Goal: Entertainment & Leisure: Browse casually

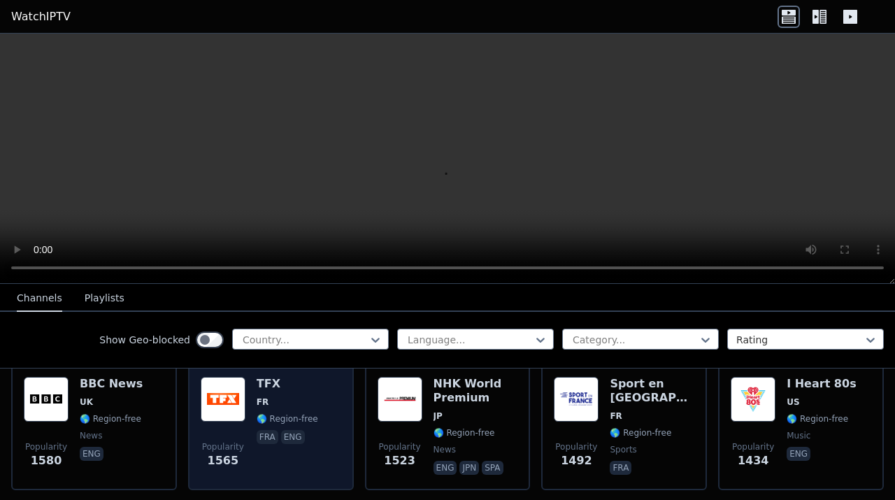
scroll to position [997, 0]
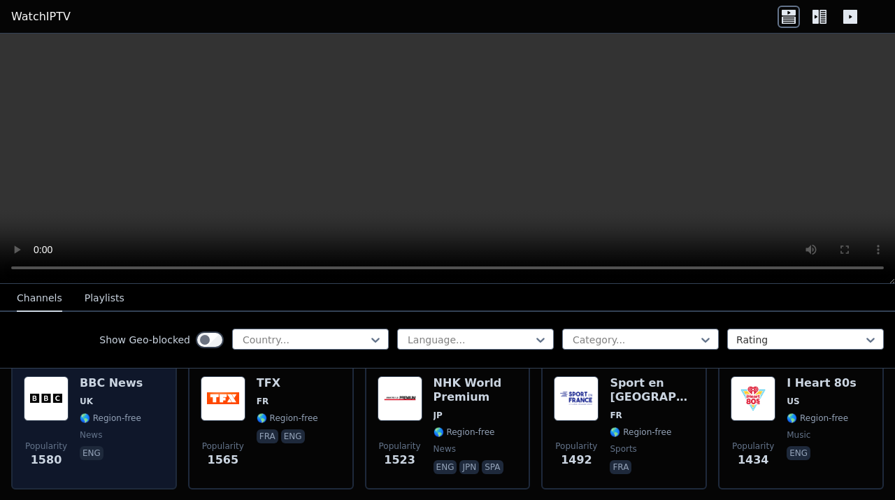
click at [104, 383] on h6 "BBC News" at bounding box center [111, 383] width 63 height 14
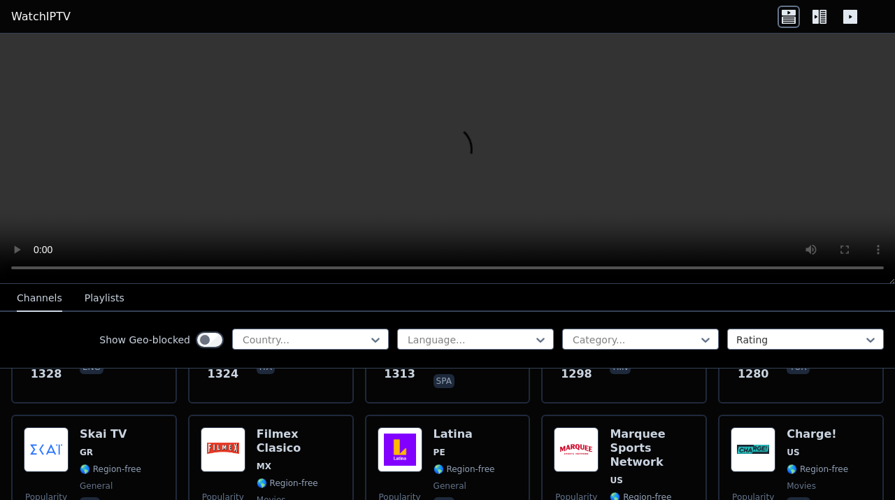
scroll to position [1369, 0]
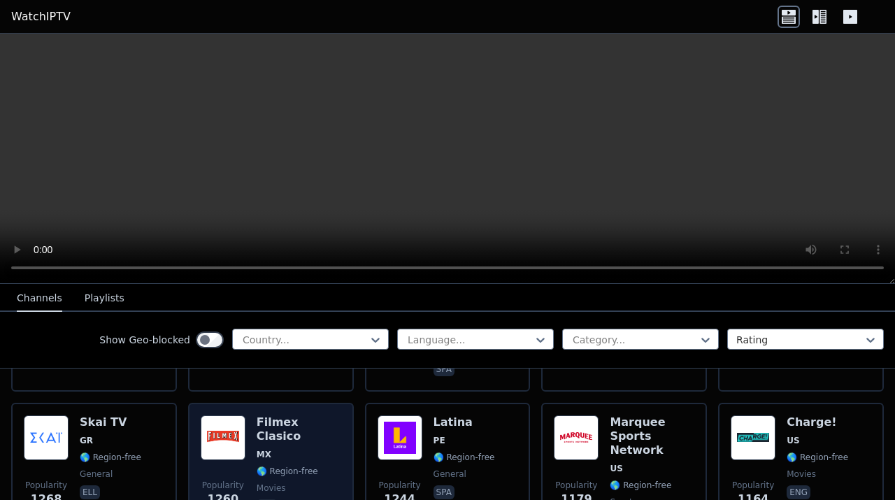
click at [255, 428] on div "Popularity 1260 Filmex Clasico MX 🌎 Region-free movies spa" at bounding box center [271, 472] width 141 height 115
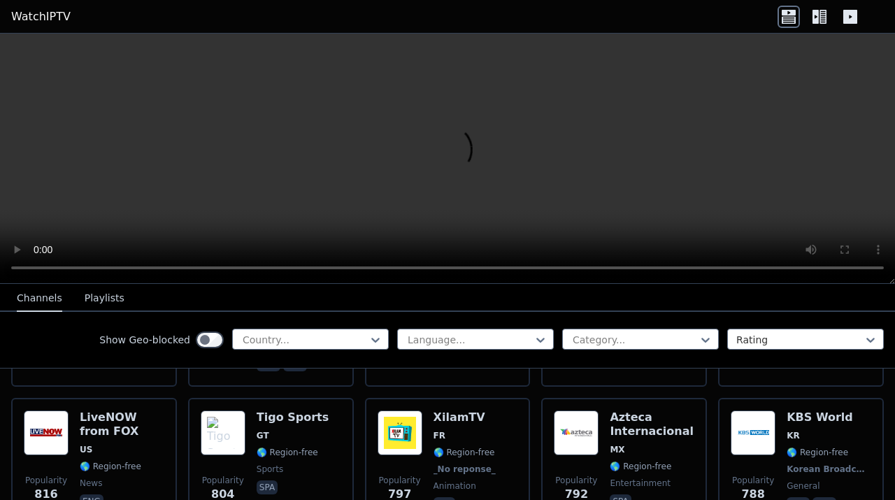
scroll to position [2569, 0]
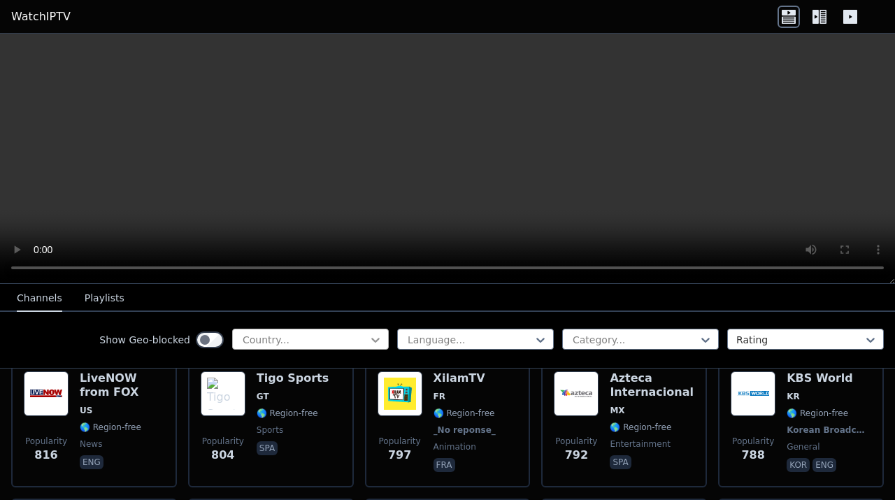
click at [369, 335] on icon at bounding box center [376, 340] width 14 height 14
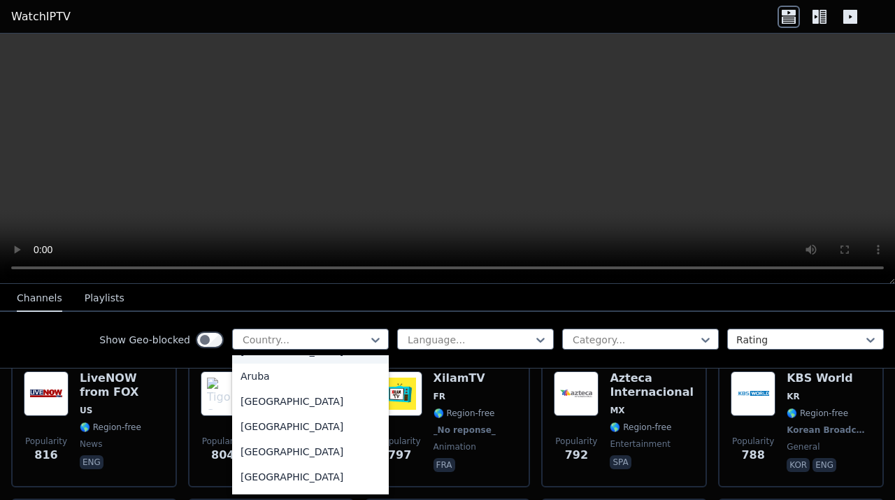
scroll to position [175, 0]
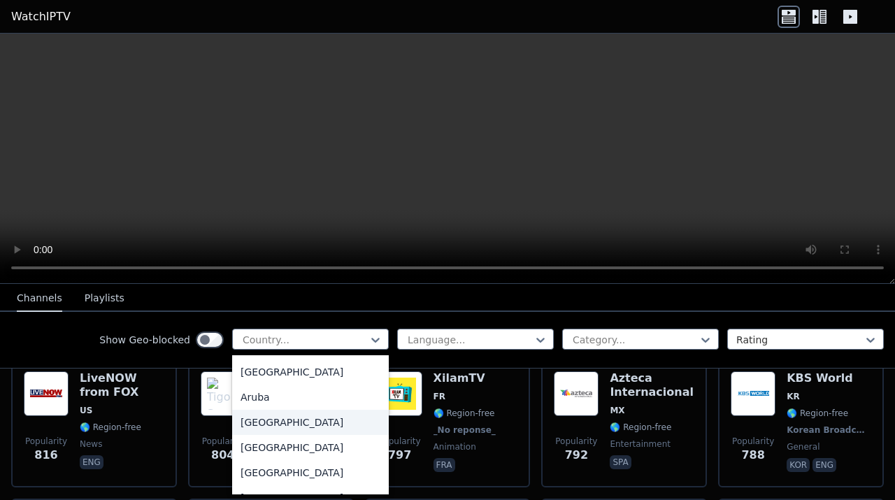
click at [269, 421] on div "Australia" at bounding box center [310, 422] width 157 height 25
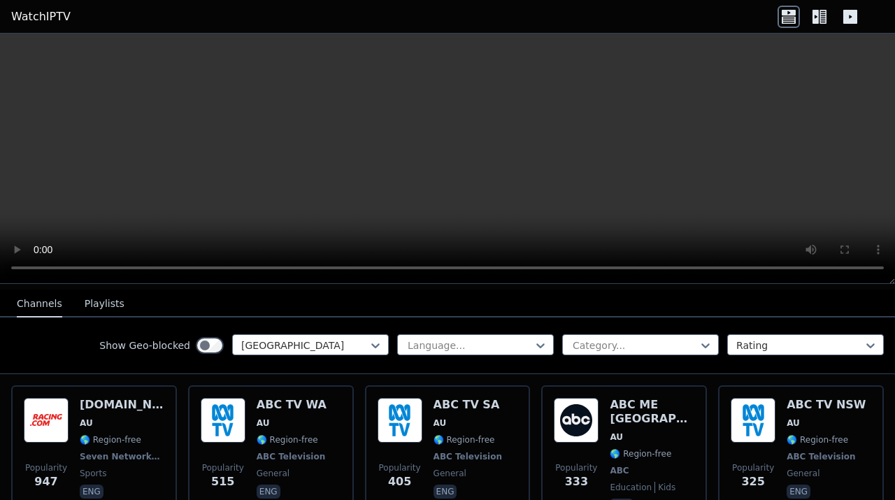
scroll to position [152, 0]
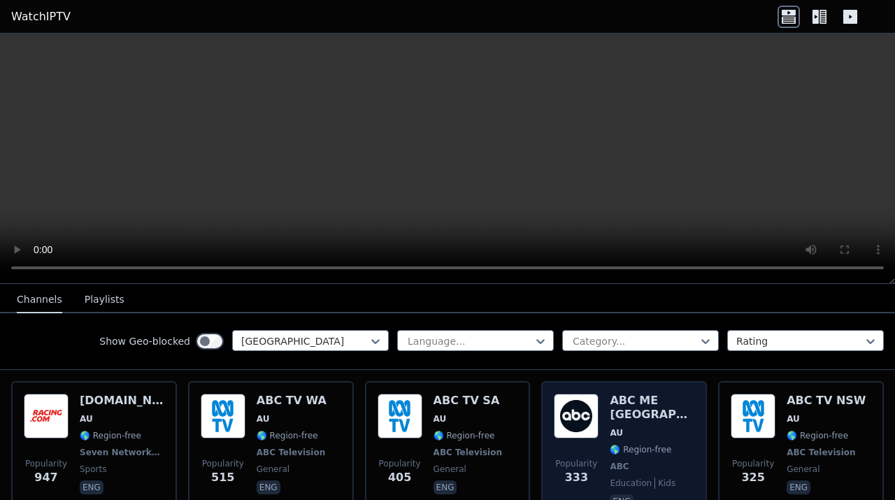
click at [630, 427] on span "AU" at bounding box center [652, 432] width 85 height 11
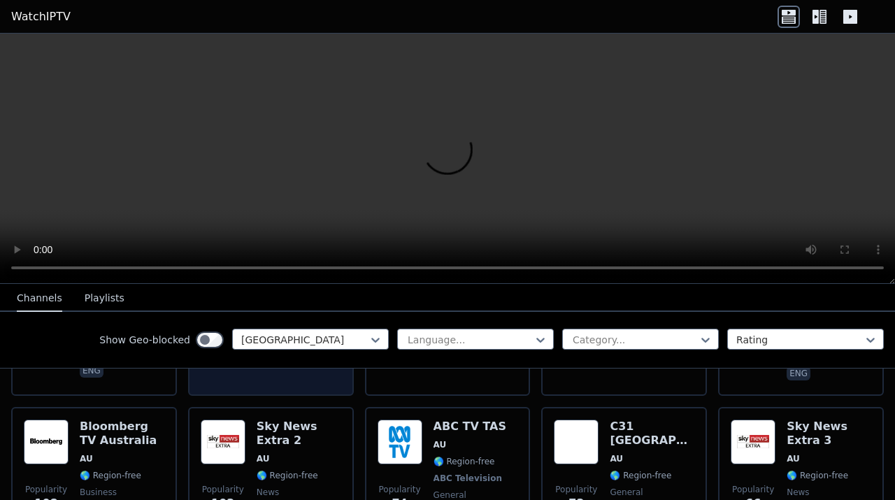
scroll to position [419, 0]
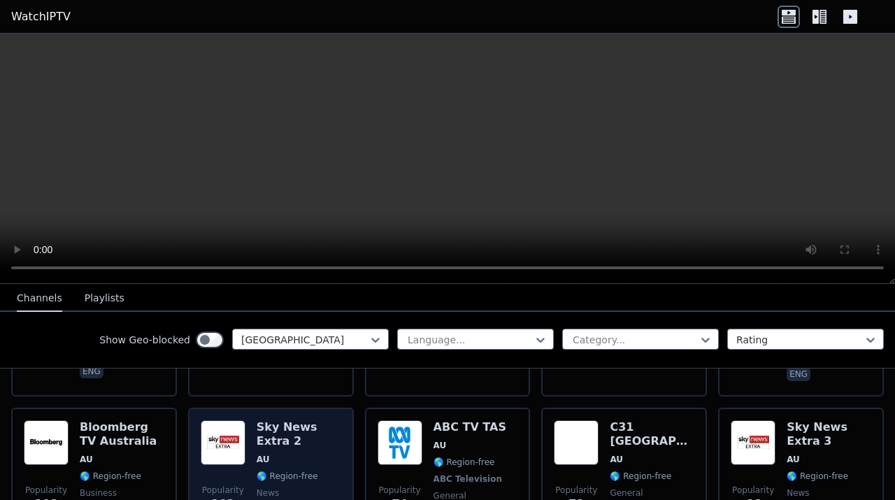
click at [298, 428] on h6 "Sky News Extra 2" at bounding box center [299, 434] width 85 height 28
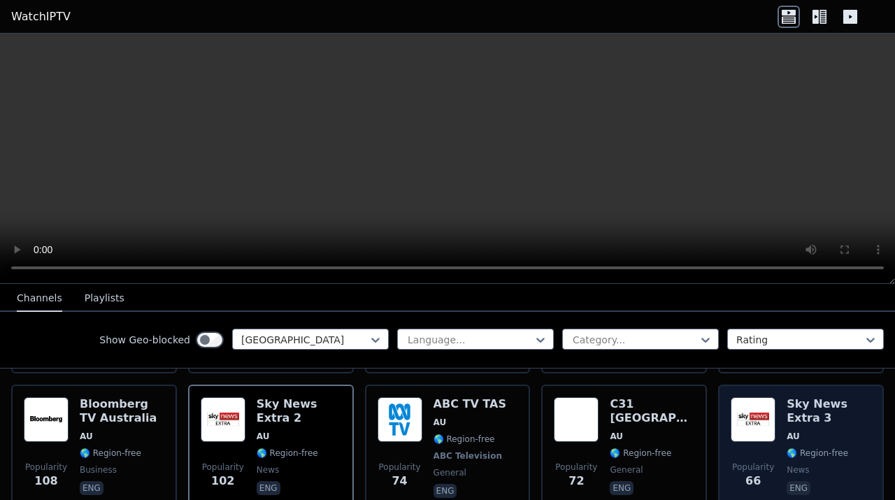
click at [749, 411] on img at bounding box center [753, 419] width 45 height 45
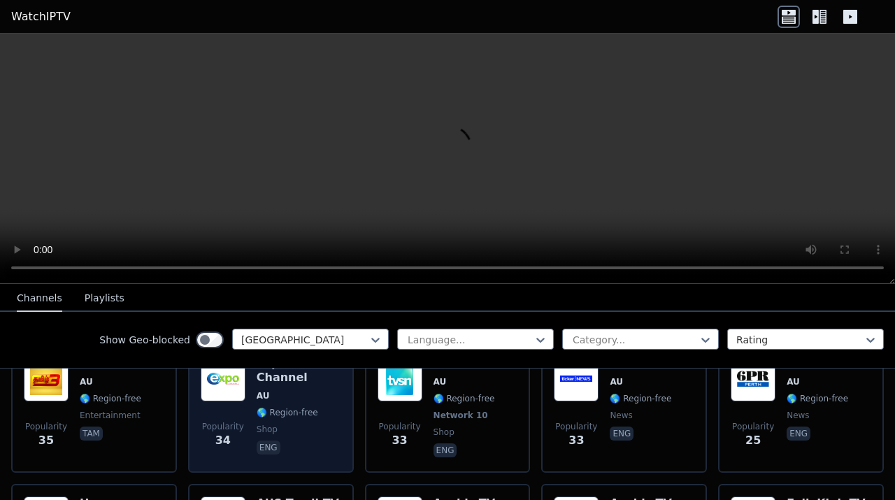
scroll to position [767, 0]
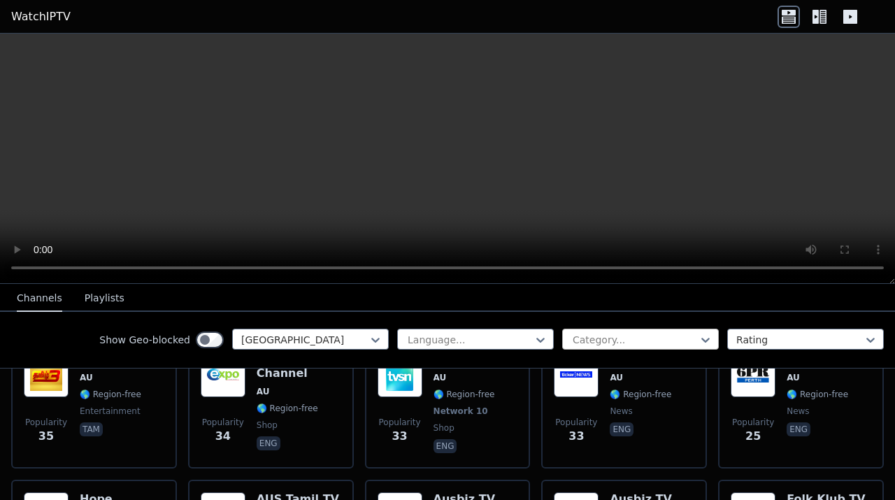
click at [629, 334] on div at bounding box center [634, 340] width 127 height 14
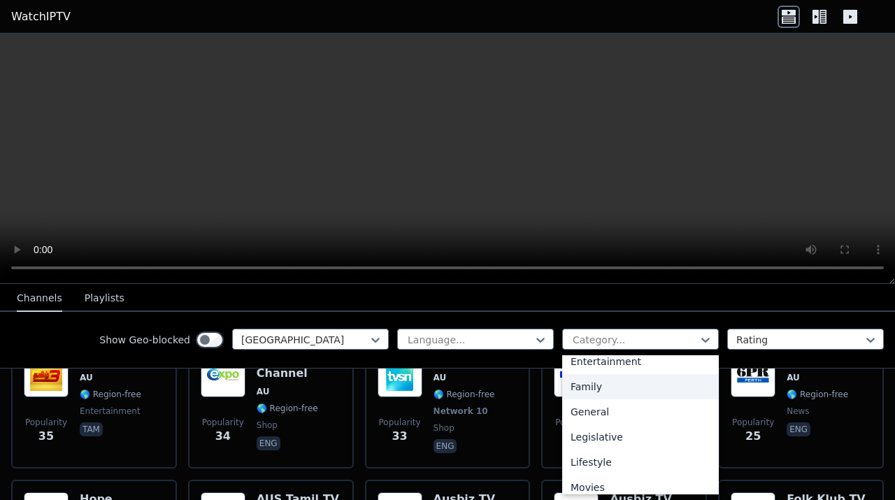
scroll to position [303, 0]
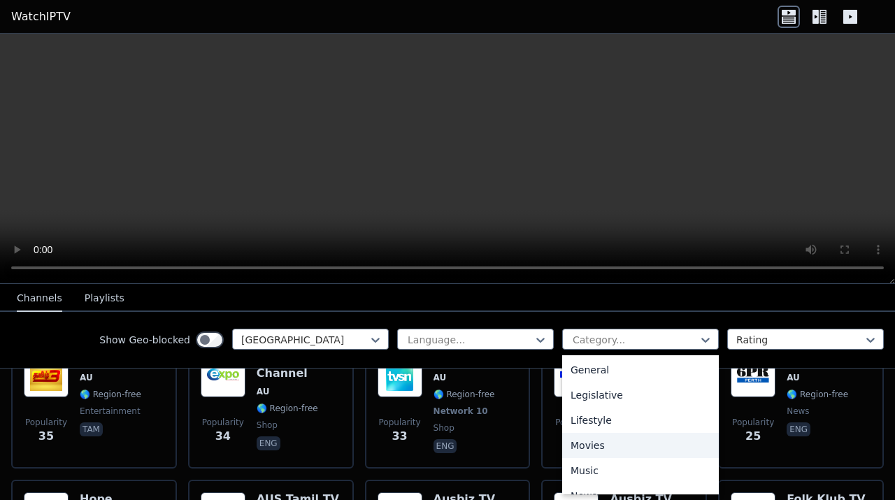
click at [598, 447] on div "Movies" at bounding box center [640, 445] width 157 height 25
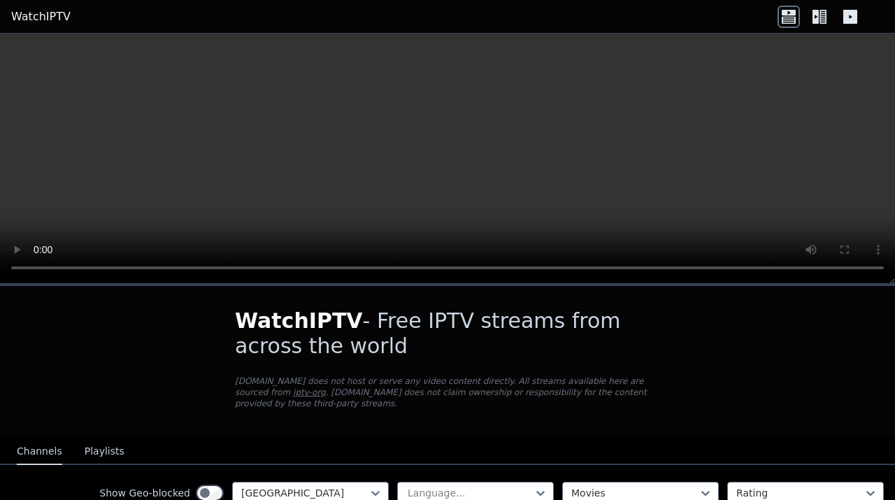
scroll to position [91, 0]
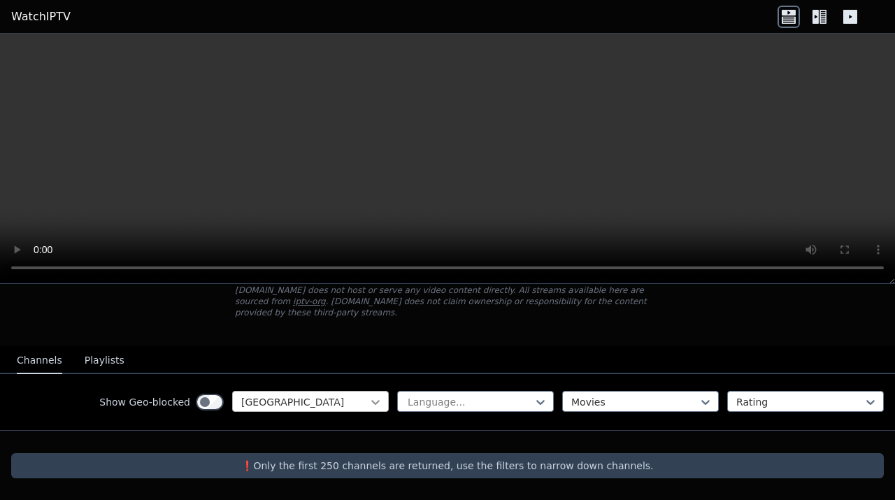
click at [373, 400] on icon at bounding box center [375, 402] width 8 height 5
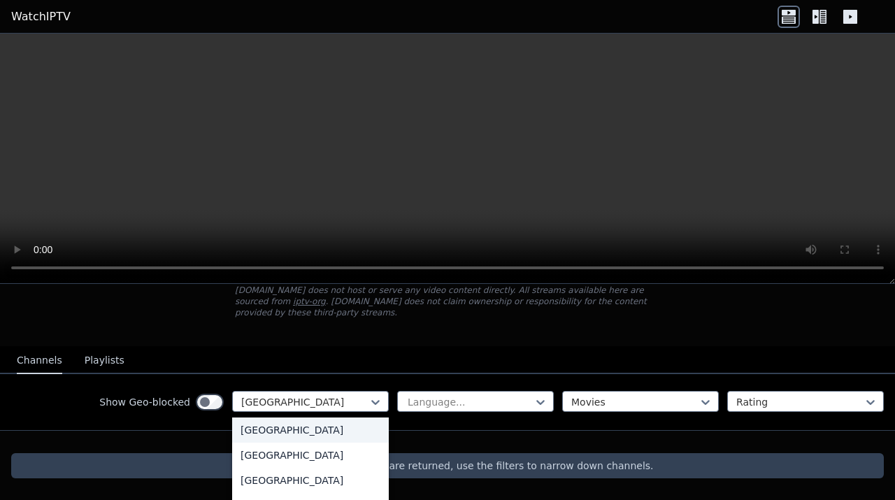
scroll to position [0, 0]
click at [299, 432] on div "All countries" at bounding box center [310, 432] width 157 height 25
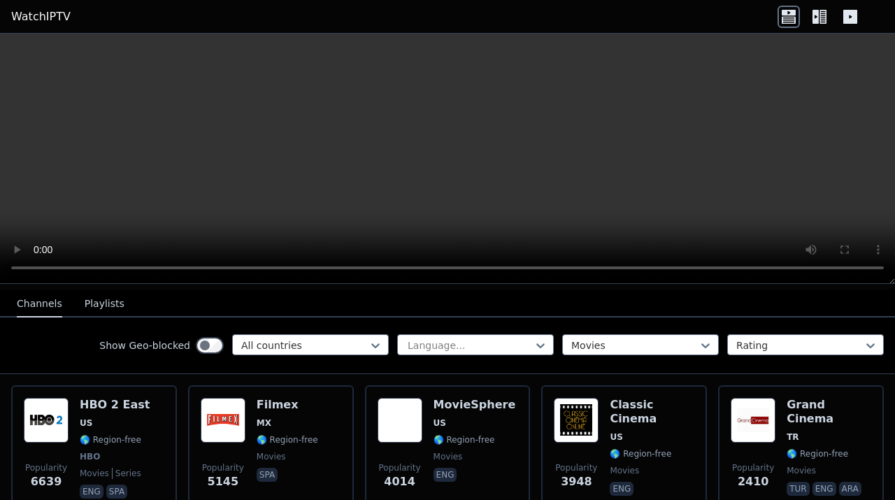
scroll to position [148, 0]
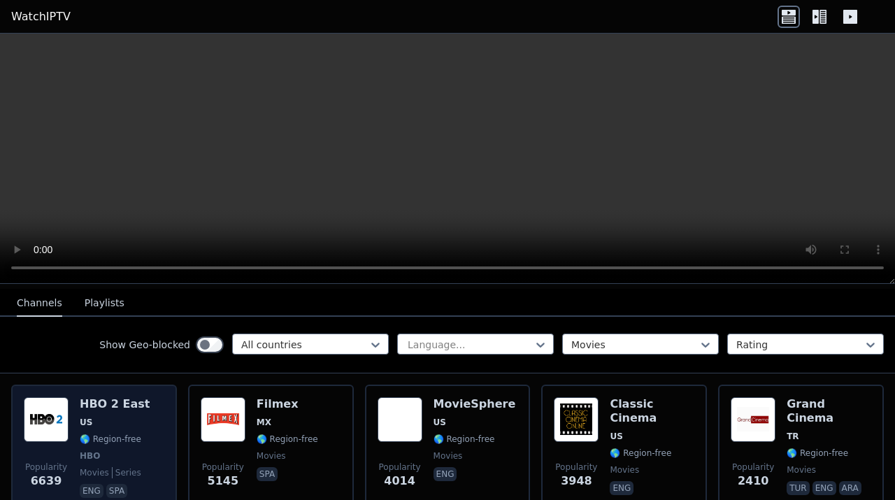
click at [67, 420] on img at bounding box center [46, 419] width 45 height 45
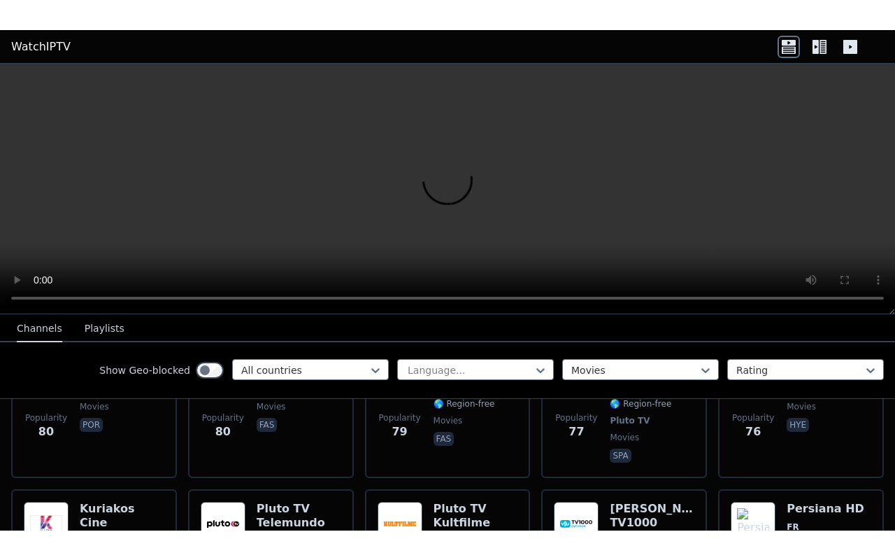
scroll to position [4525, 0]
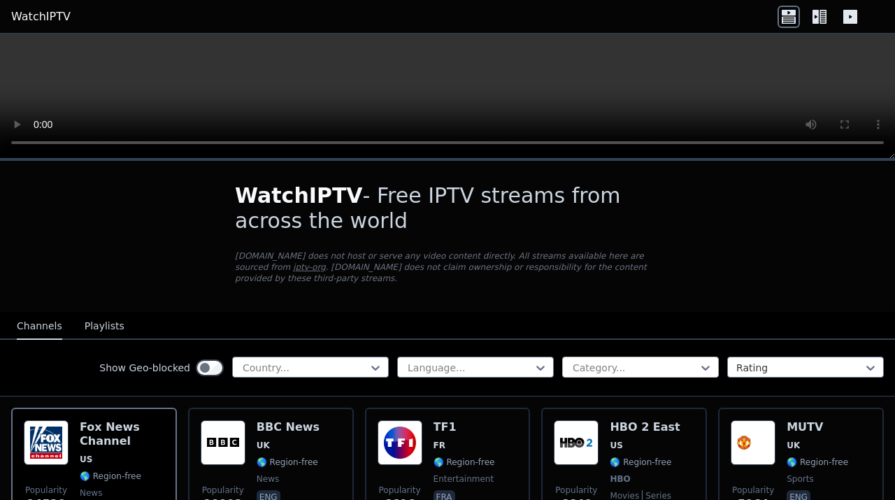
click at [618, 368] on div at bounding box center [634, 368] width 127 height 14
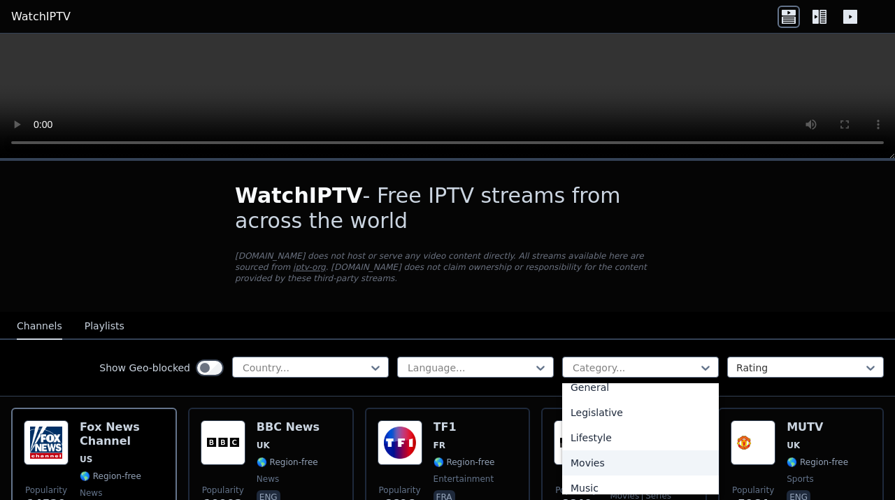
scroll to position [312, 0]
click at [588, 437] on div "Lifestyle" at bounding box center [640, 439] width 157 height 25
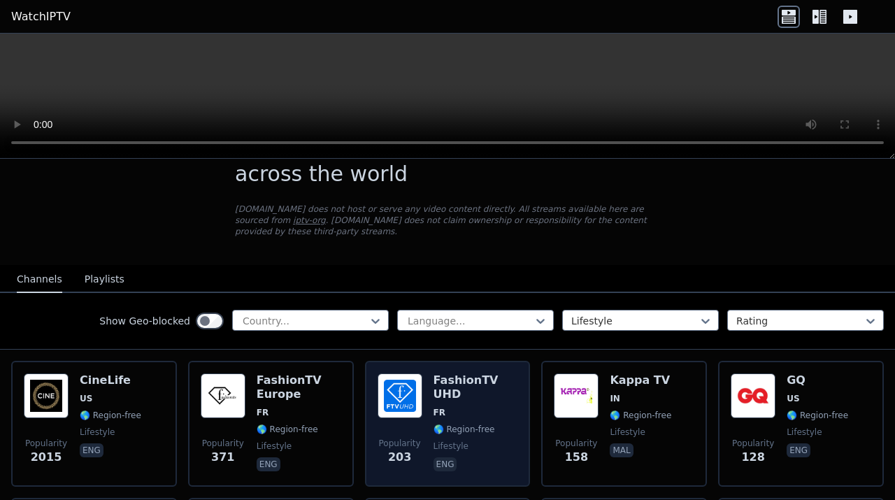
scroll to position [48, 0]
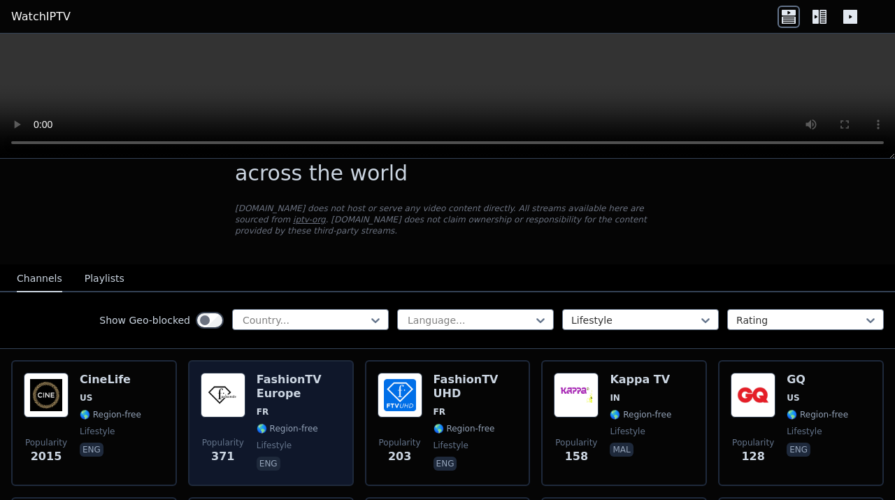
click at [287, 390] on h6 "FashionTV Europe" at bounding box center [299, 387] width 85 height 28
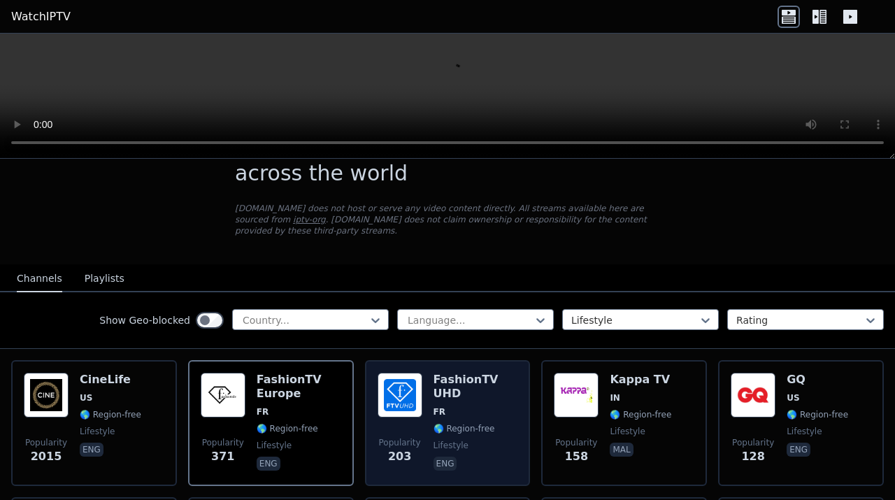
scroll to position [0, 0]
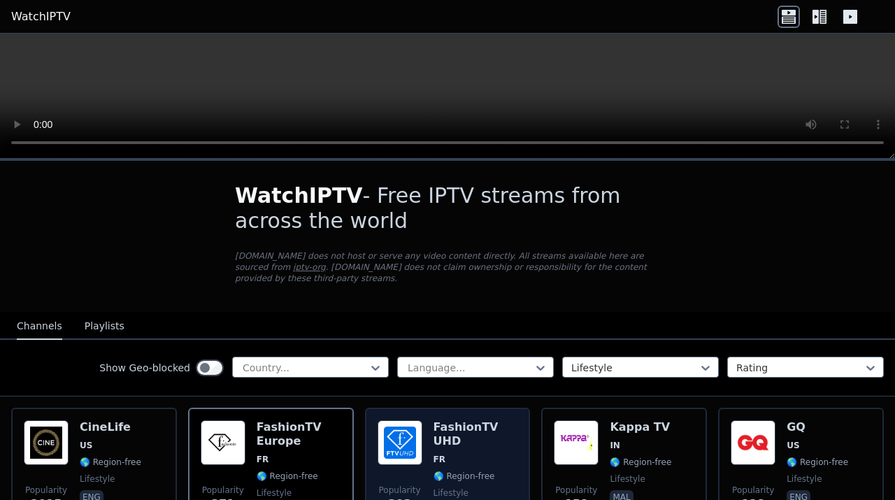
click at [449, 454] on span "FR" at bounding box center [476, 459] width 85 height 11
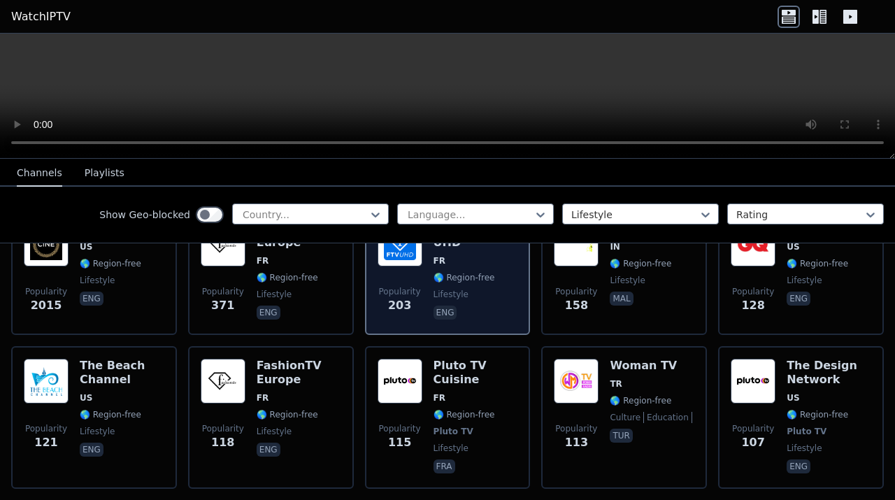
scroll to position [201, 0]
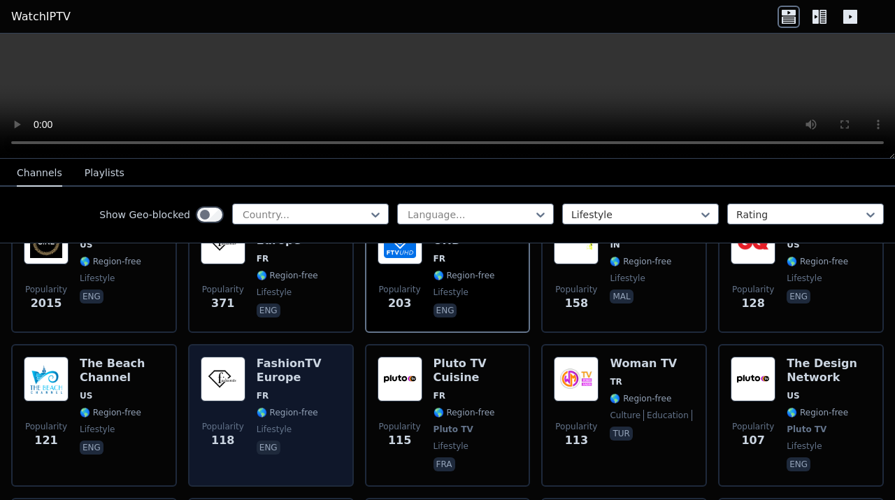
click at [264, 378] on h6 "FashionTV Europe" at bounding box center [299, 371] width 85 height 28
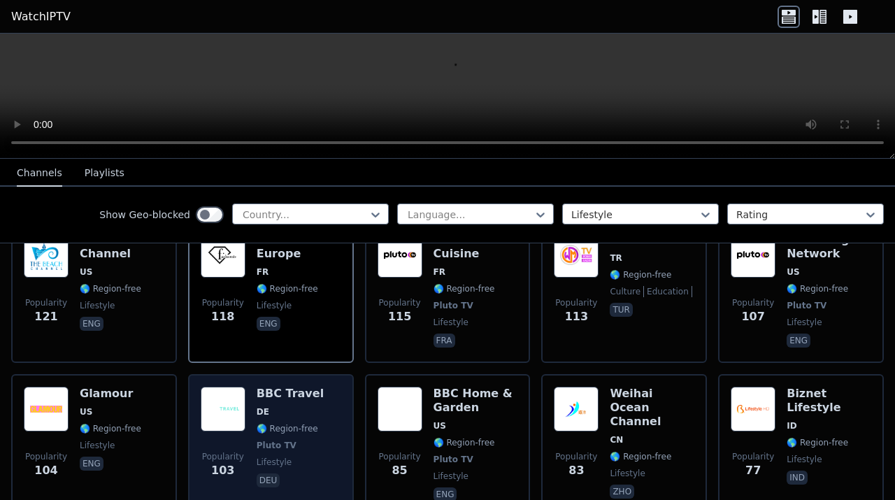
scroll to position [560, 0]
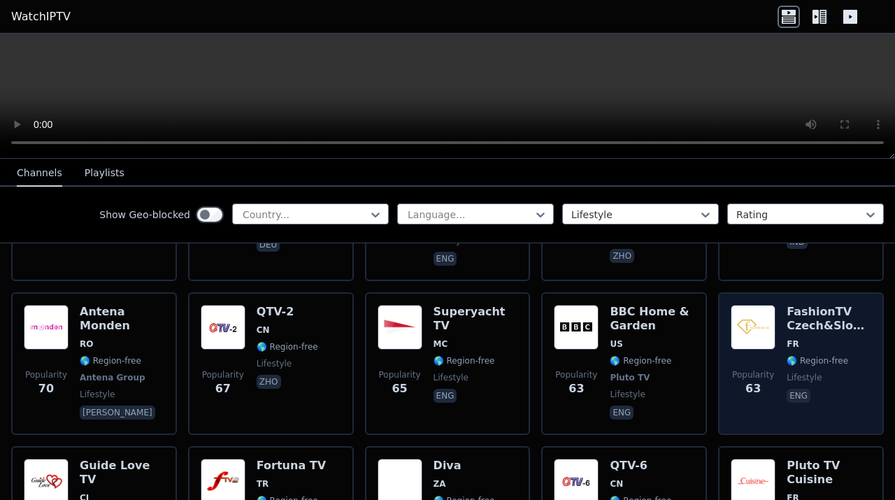
click at [776, 328] on span at bounding box center [753, 327] width 45 height 45
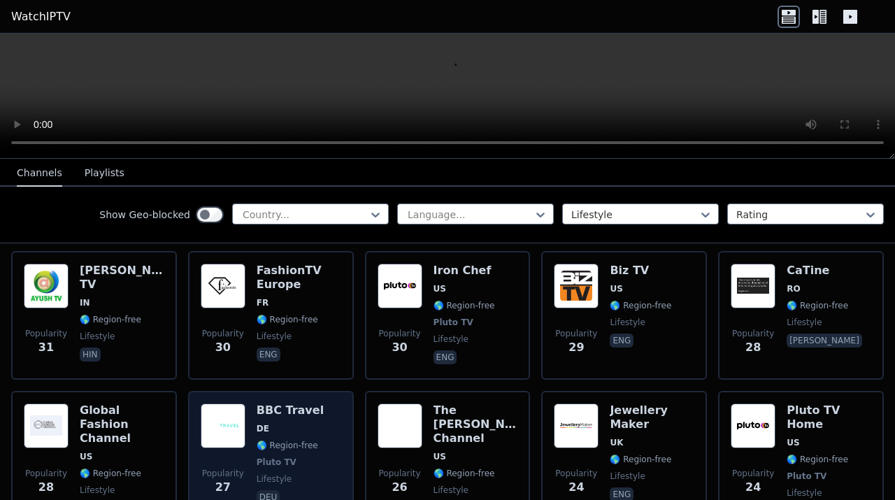
scroll to position [1428, 0]
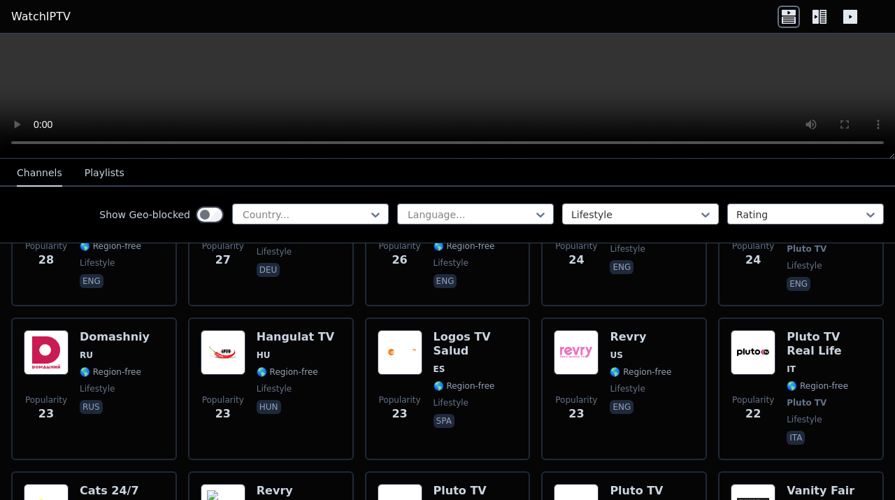
click at [607, 213] on div at bounding box center [634, 215] width 127 height 14
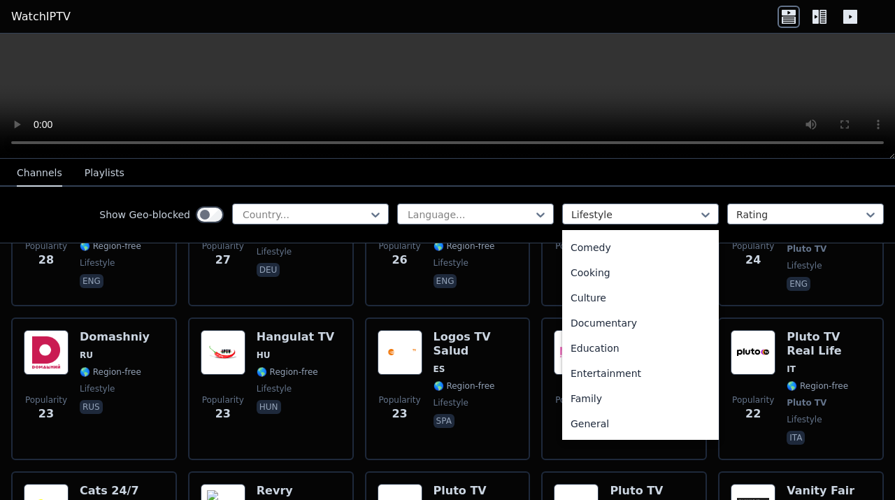
scroll to position [124, 0]
click at [609, 346] on div "Education" at bounding box center [640, 347] width 157 height 25
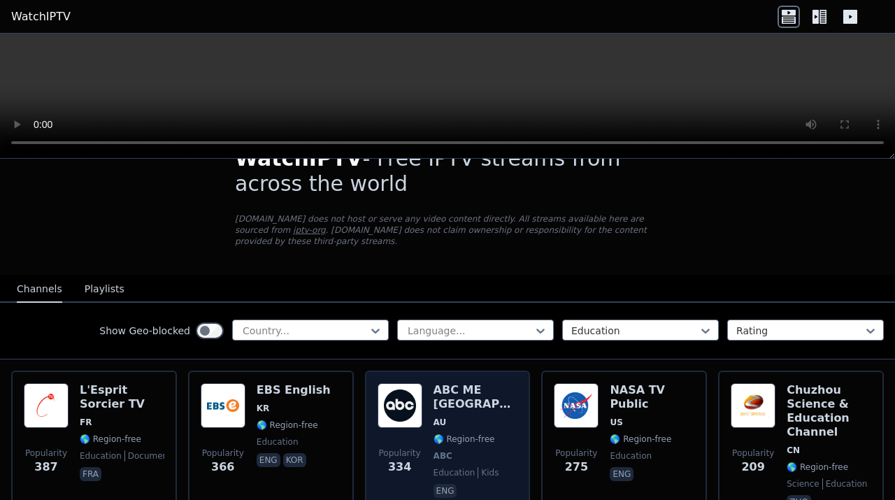
scroll to position [44, 0]
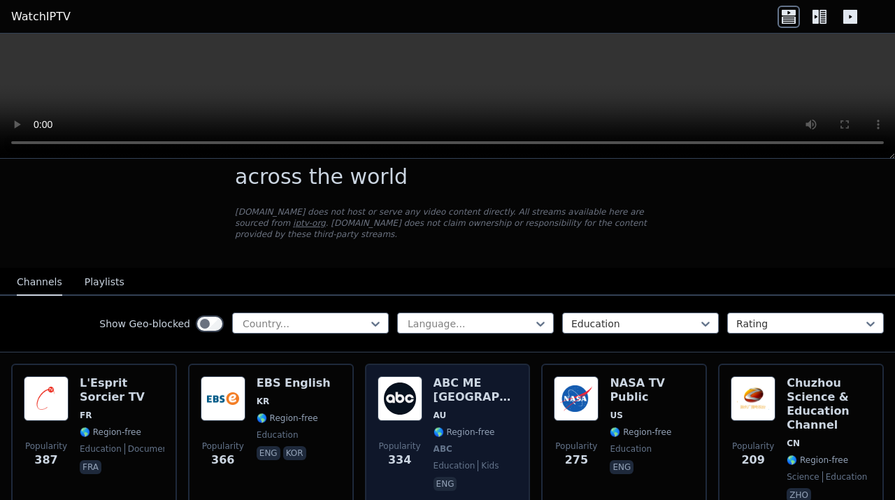
click at [393, 401] on img at bounding box center [400, 398] width 45 height 45
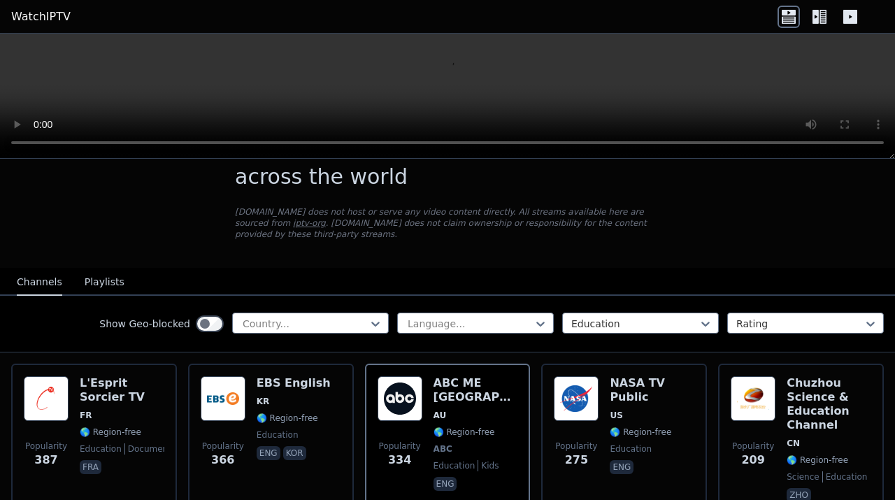
scroll to position [0, 0]
